Goal: Information Seeking & Learning: Check status

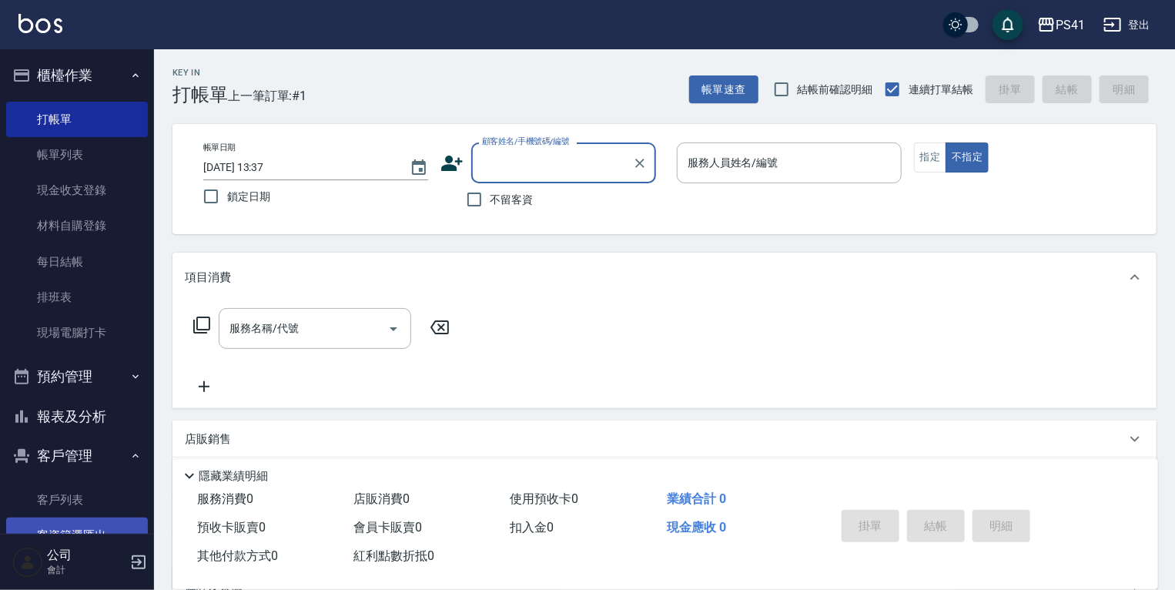
drag, startPoint x: 73, startPoint y: 508, endPoint x: 73, endPoint y: 533, distance: 24.6
click at [73, 508] on link "客戶列表" at bounding box center [77, 499] width 142 height 35
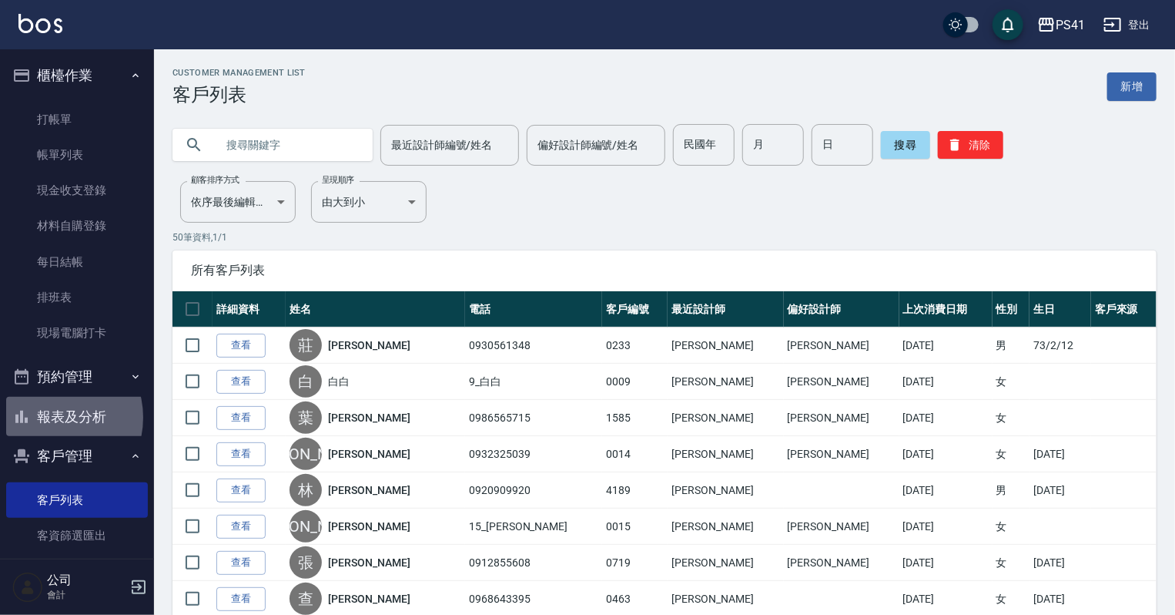
click at [49, 417] on button "報表及分析" at bounding box center [77, 417] width 142 height 40
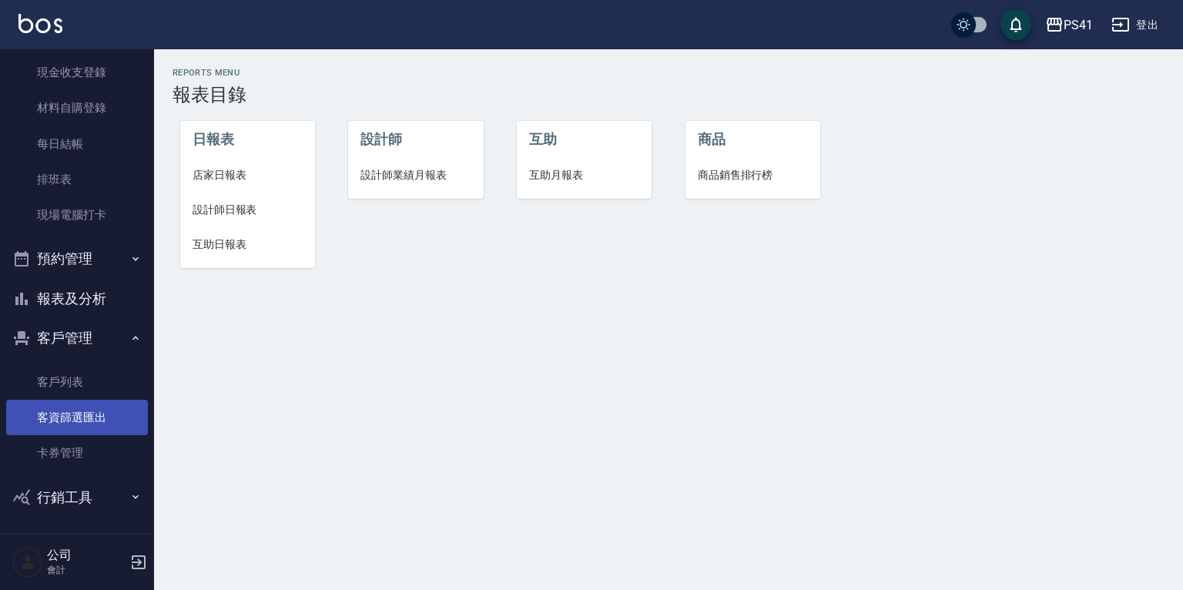
scroll to position [119, 0]
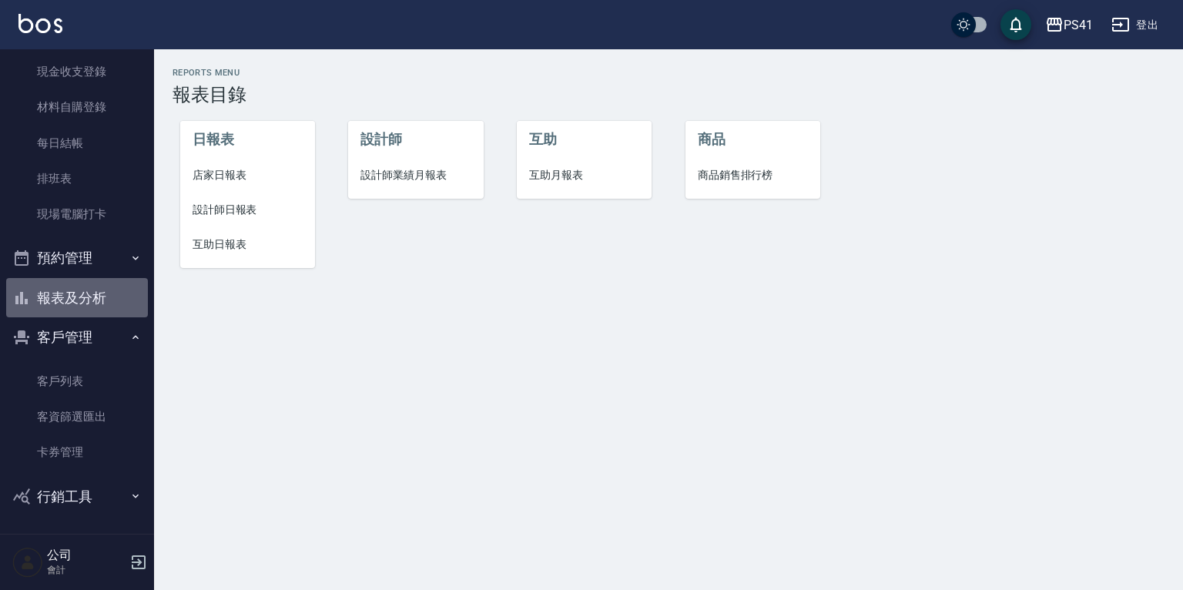
click at [107, 289] on button "報表及分析" at bounding box center [77, 298] width 142 height 40
click at [93, 296] on button "報表及分析" at bounding box center [77, 298] width 142 height 40
click at [388, 178] on span "設計師業績月報表" at bounding box center [415, 175] width 110 height 16
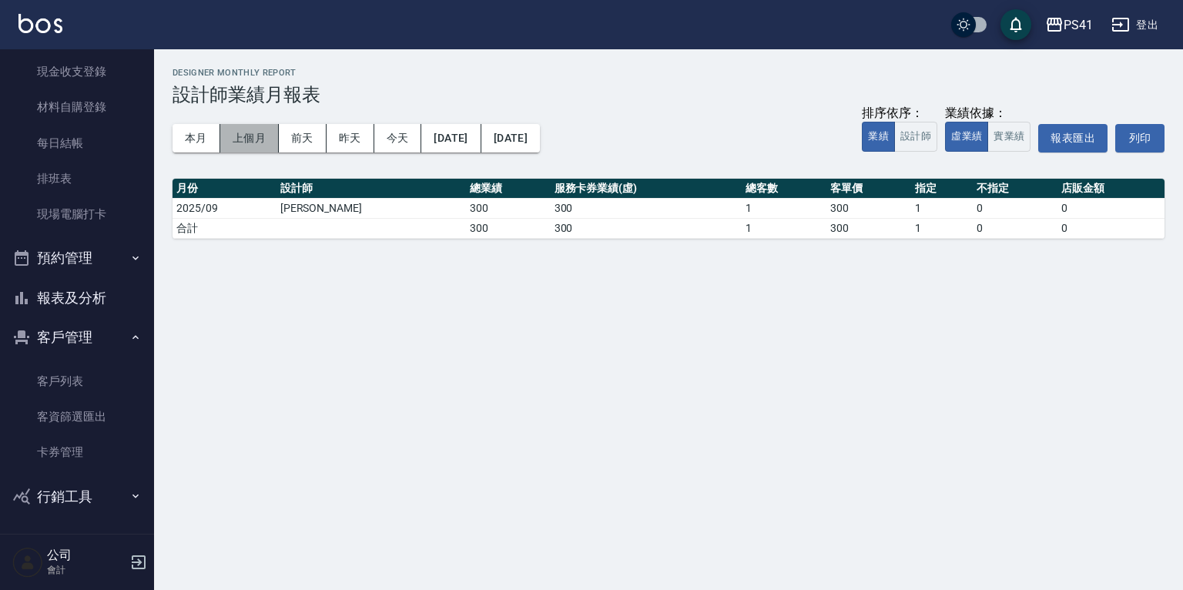
click at [250, 143] on button "上個月" at bounding box center [249, 138] width 59 height 28
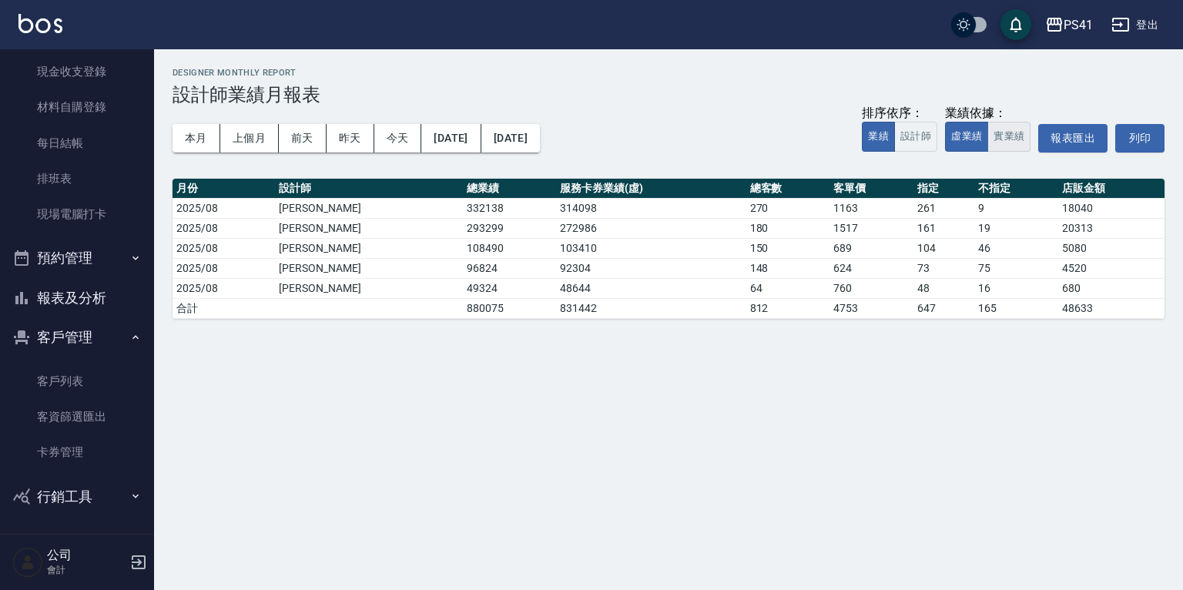
click at [1011, 136] on button "實業績" at bounding box center [1008, 137] width 43 height 30
click at [92, 298] on button "報表及分析" at bounding box center [77, 298] width 142 height 40
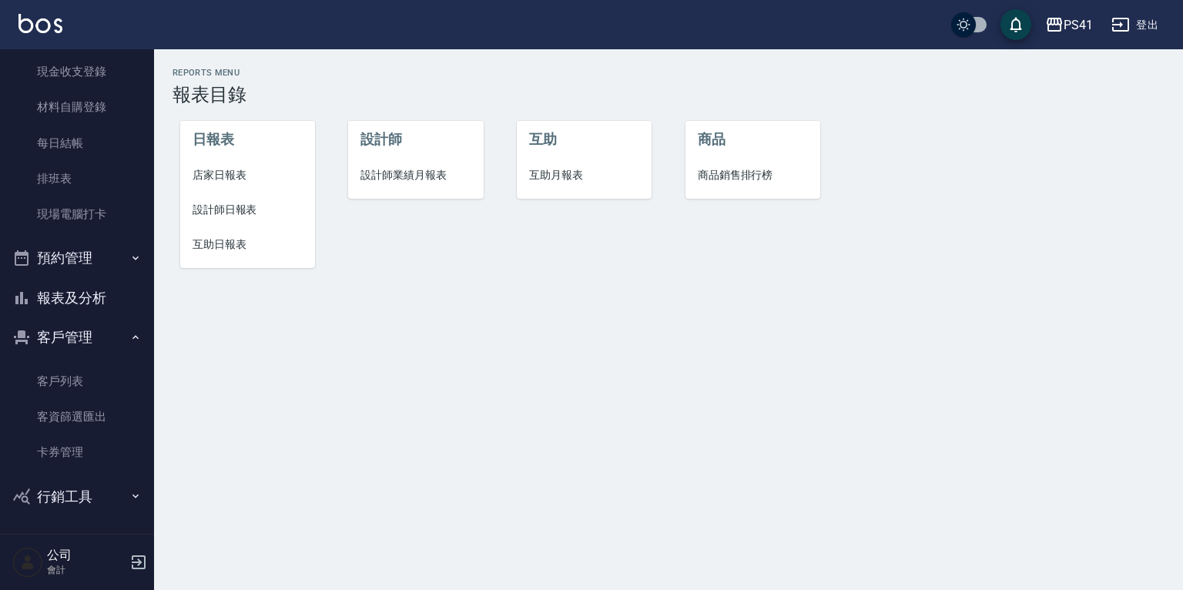
click at [549, 178] on span "互助月報表" at bounding box center [584, 175] width 110 height 16
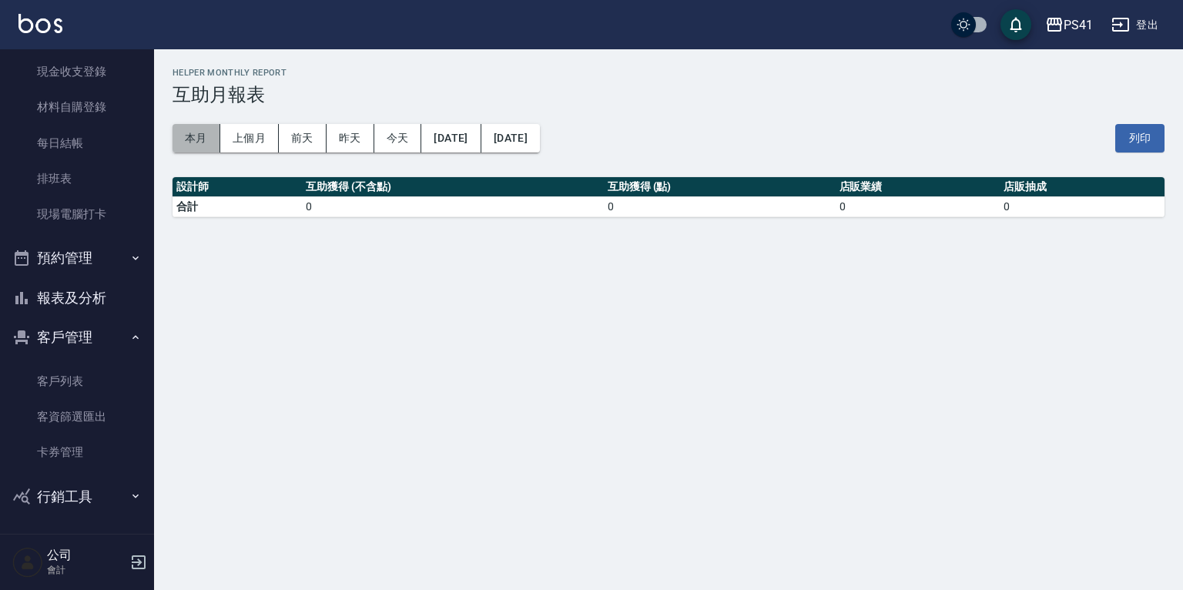
click at [179, 135] on button "本月" at bounding box center [196, 138] width 48 height 28
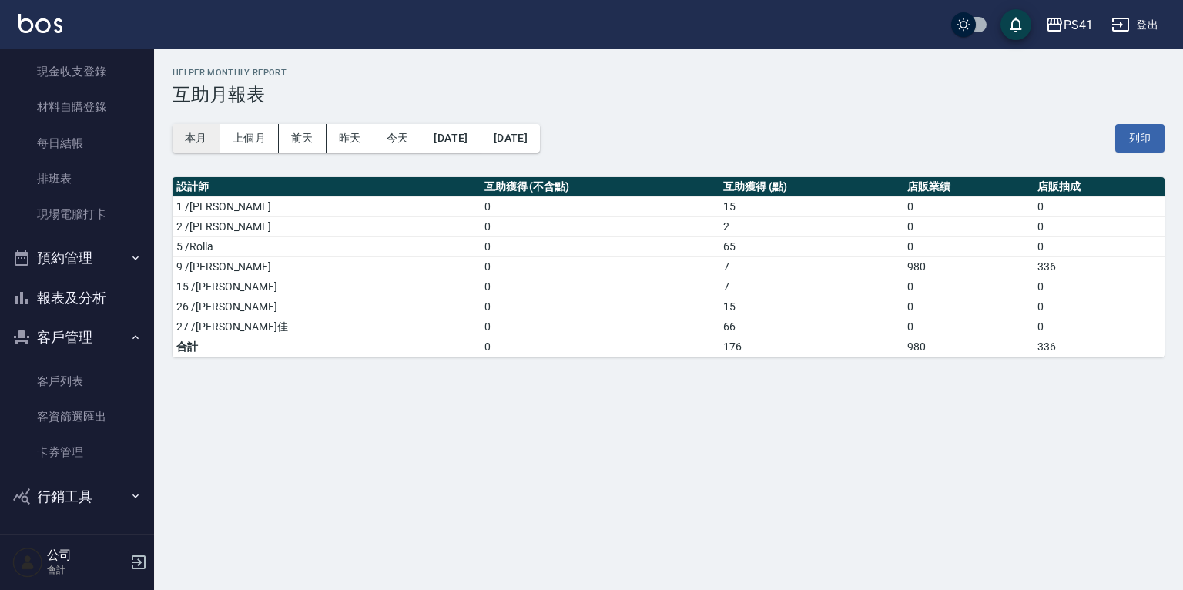
click at [206, 142] on button "本月" at bounding box center [196, 138] width 48 height 28
click at [235, 139] on button "上個月" at bounding box center [249, 138] width 59 height 28
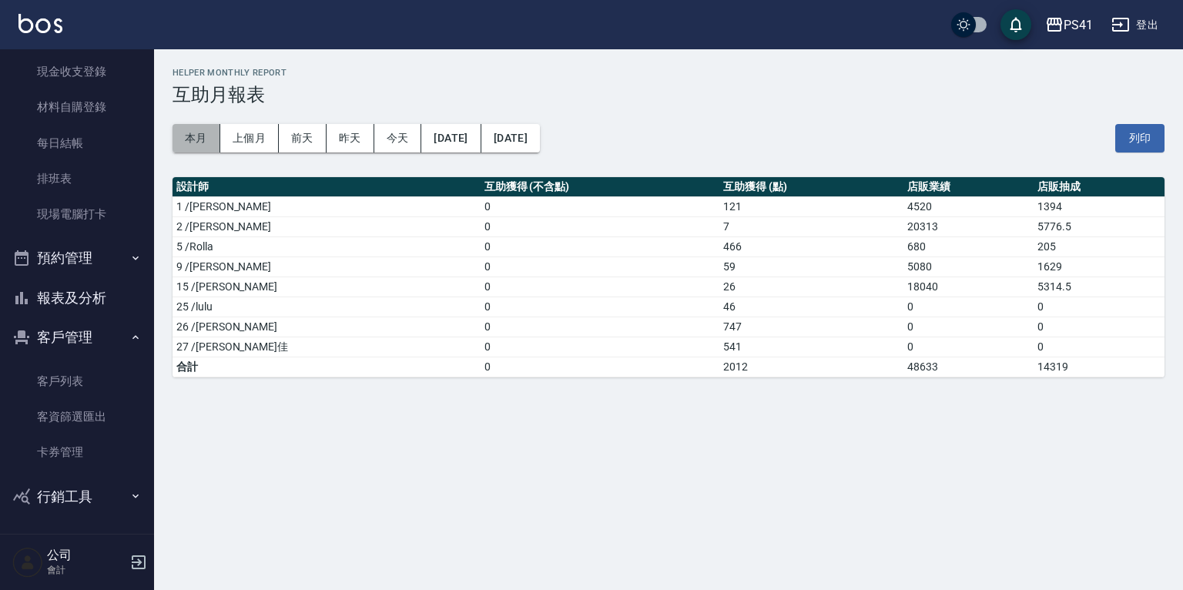
click at [192, 145] on button "本月" at bounding box center [196, 138] width 48 height 28
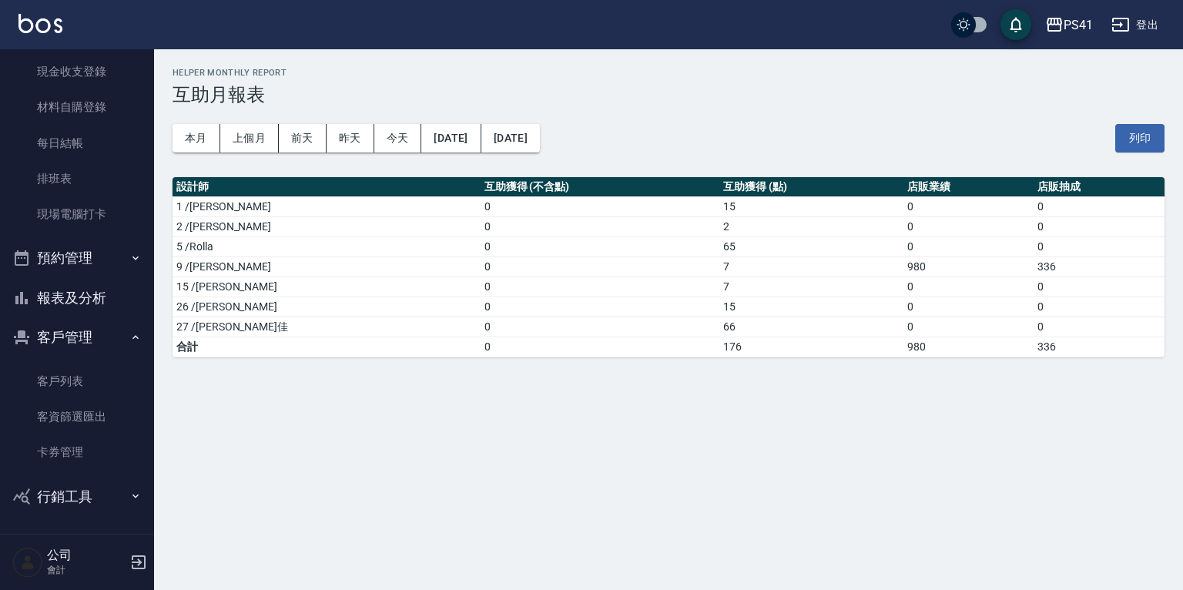
click at [81, 291] on button "報表及分析" at bounding box center [77, 298] width 142 height 40
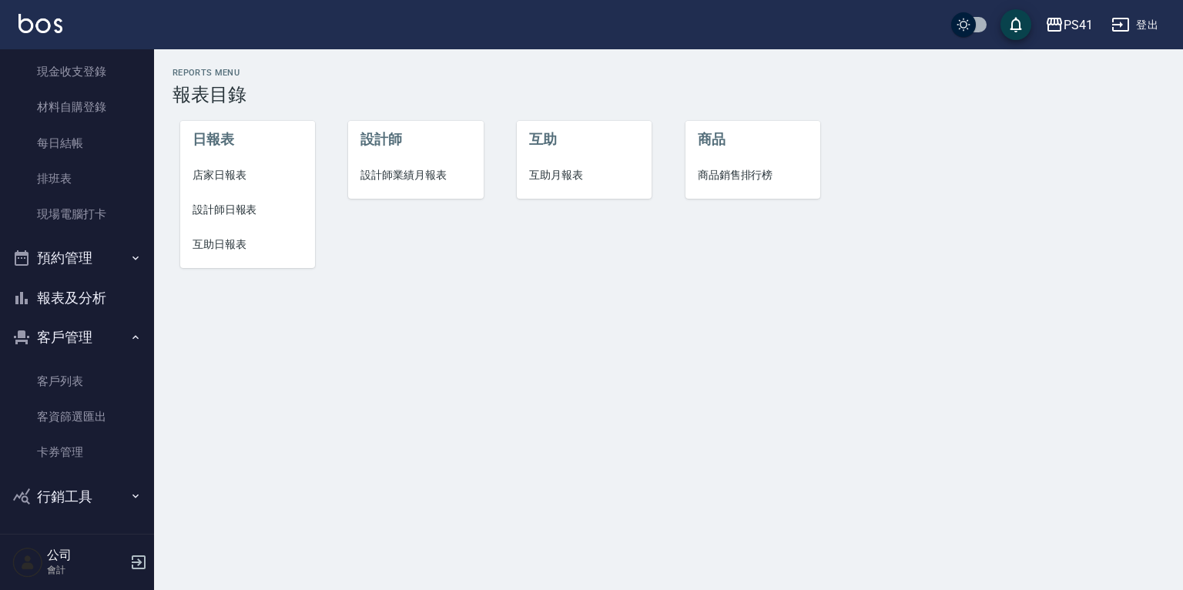
click at [404, 181] on span "設計師業績月報表" at bounding box center [415, 175] width 110 height 16
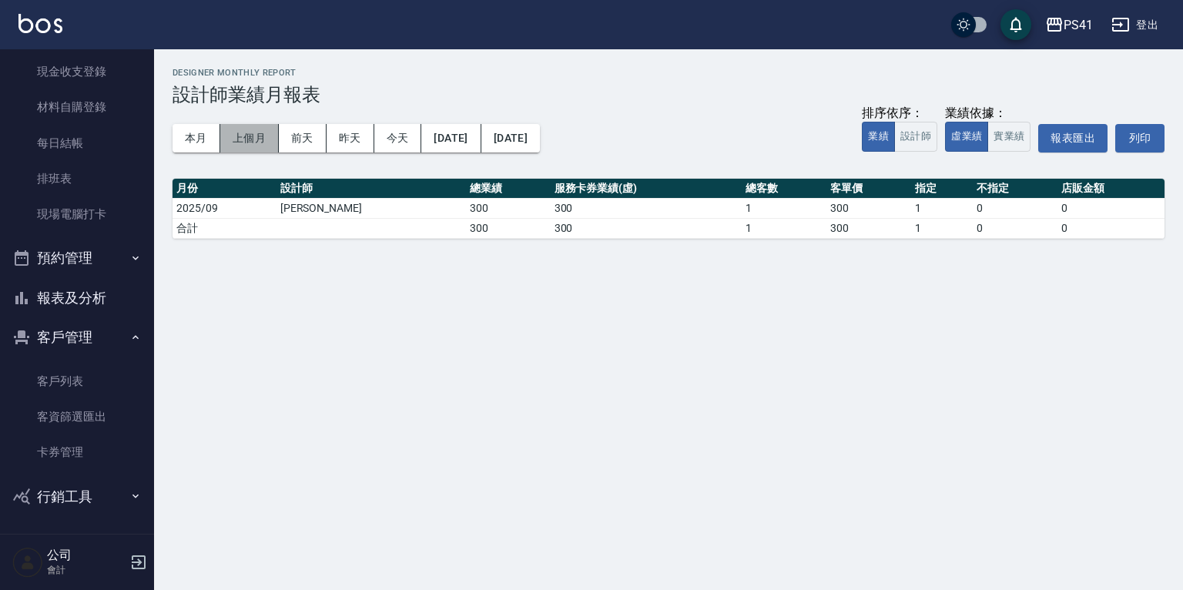
click at [251, 139] on button "上個月" at bounding box center [249, 138] width 59 height 28
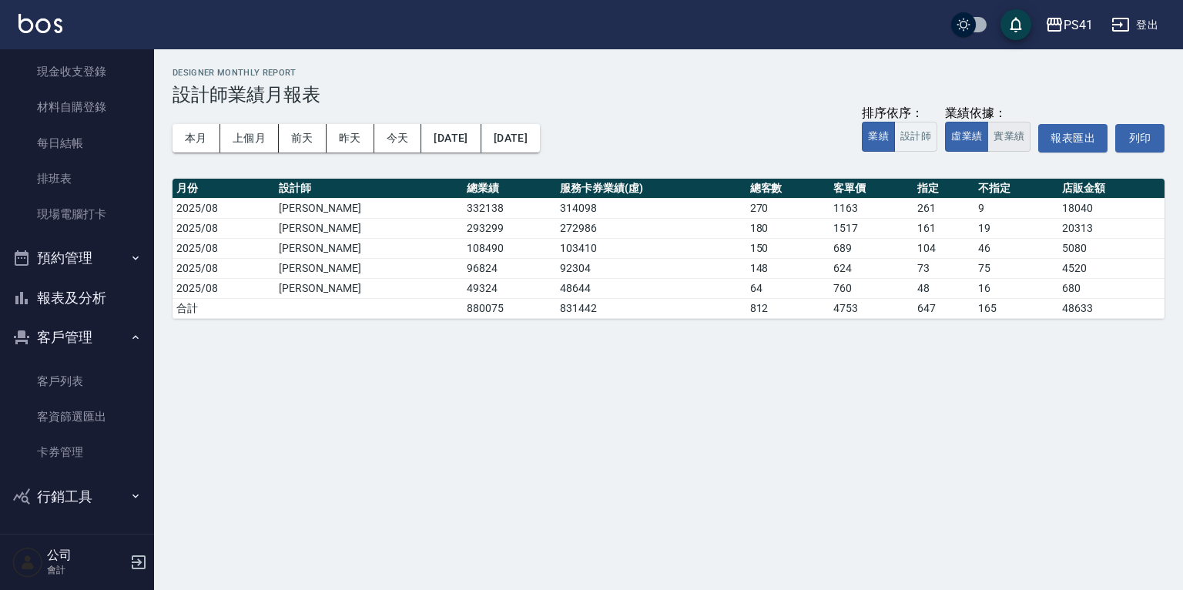
click at [1011, 138] on button "實業績" at bounding box center [1008, 137] width 43 height 30
click at [954, 141] on button "虛業績" at bounding box center [966, 137] width 43 height 30
click at [995, 144] on button "實業績" at bounding box center [1008, 137] width 43 height 30
click at [970, 139] on button "虛業績" at bounding box center [966, 137] width 43 height 30
click at [992, 136] on button "實業績" at bounding box center [1008, 137] width 43 height 30
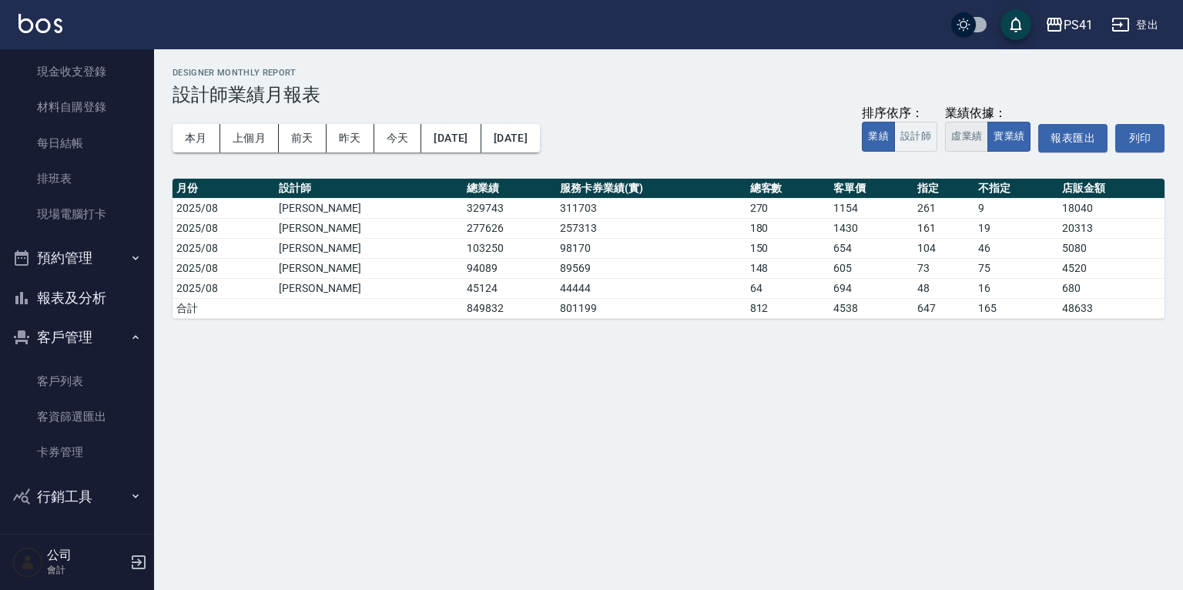
click at [956, 140] on button "虛業績" at bounding box center [966, 137] width 43 height 30
click at [997, 139] on button "實業績" at bounding box center [1008, 137] width 43 height 30
click at [968, 141] on button "虛業績" at bounding box center [966, 137] width 43 height 30
click at [995, 141] on button "實業績" at bounding box center [1008, 137] width 43 height 30
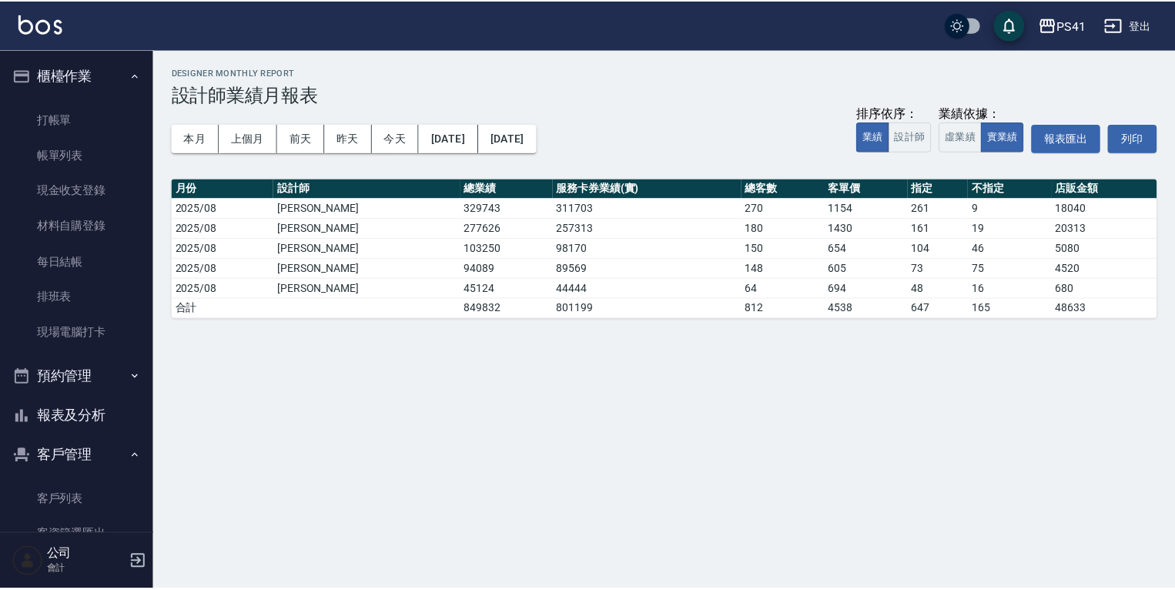
scroll to position [119, 0]
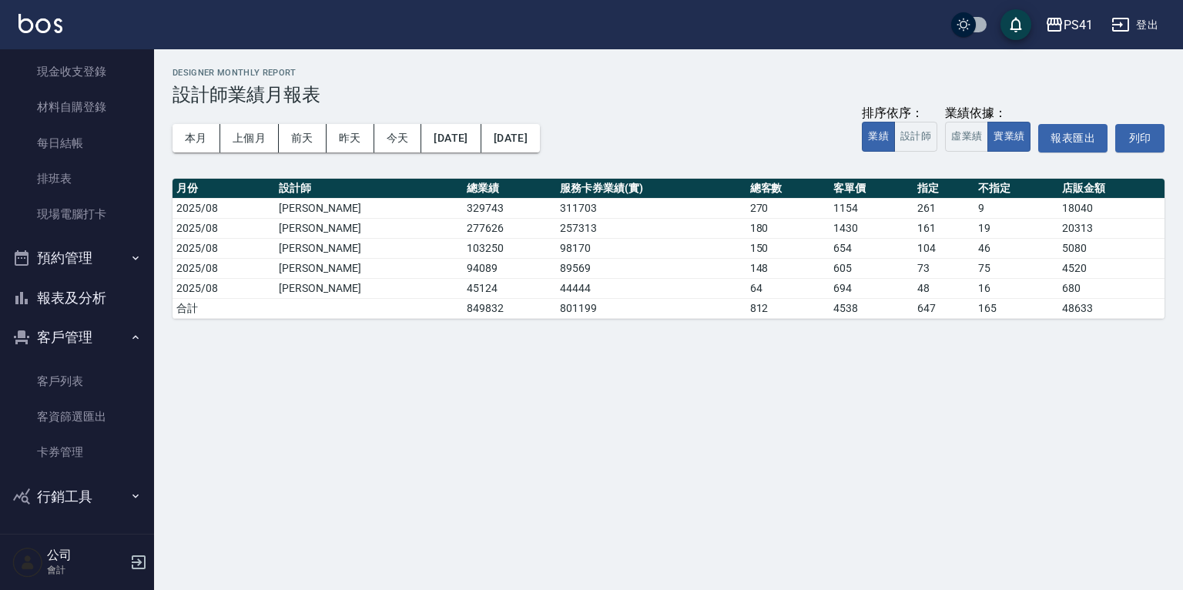
click at [91, 299] on button "報表及分析" at bounding box center [77, 298] width 142 height 40
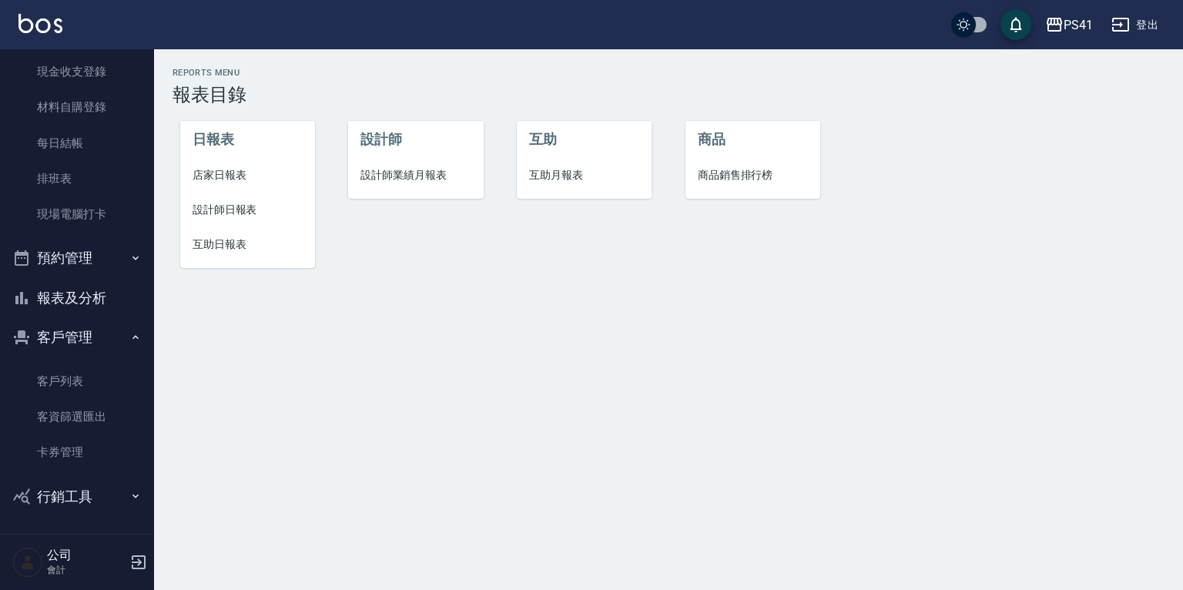
click at [243, 214] on span "設計師日報表" at bounding box center [248, 210] width 110 height 16
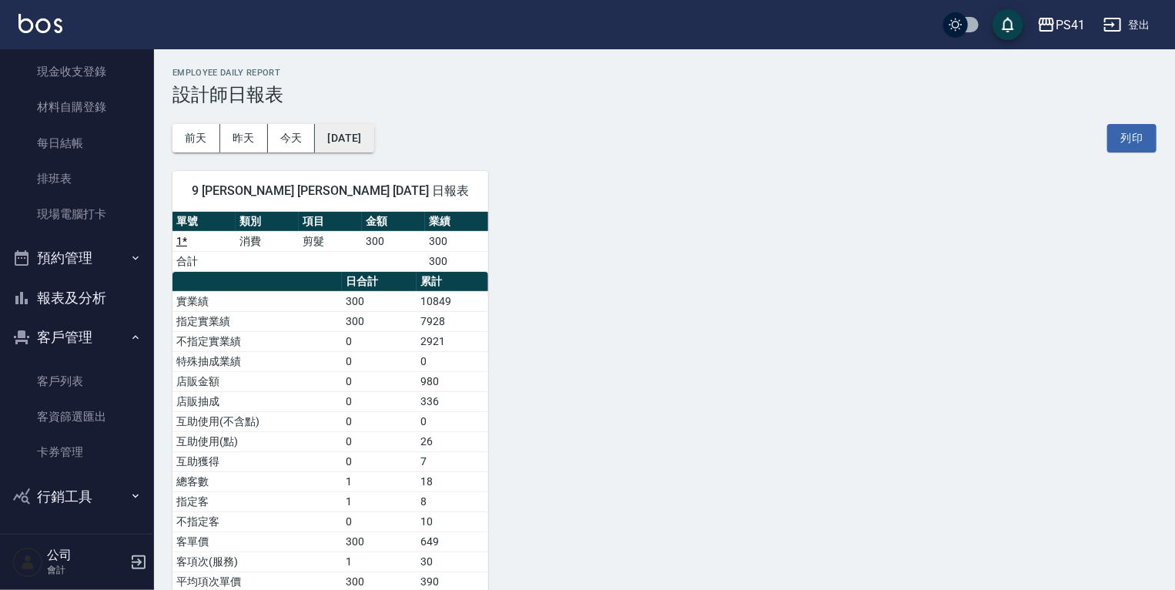
click at [373, 132] on button "[DATE]" at bounding box center [344, 138] width 59 height 28
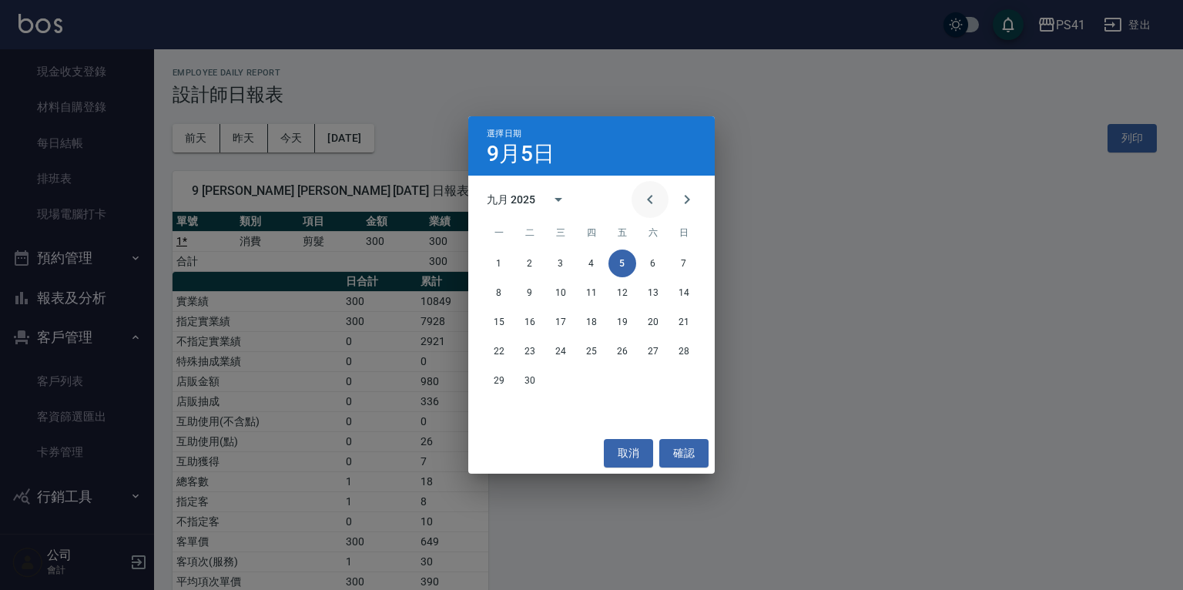
click at [647, 198] on icon "Previous month" at bounding box center [650, 199] width 18 height 18
click at [678, 376] on button "31" at bounding box center [684, 381] width 28 height 28
